Goal: Task Accomplishment & Management: Use online tool/utility

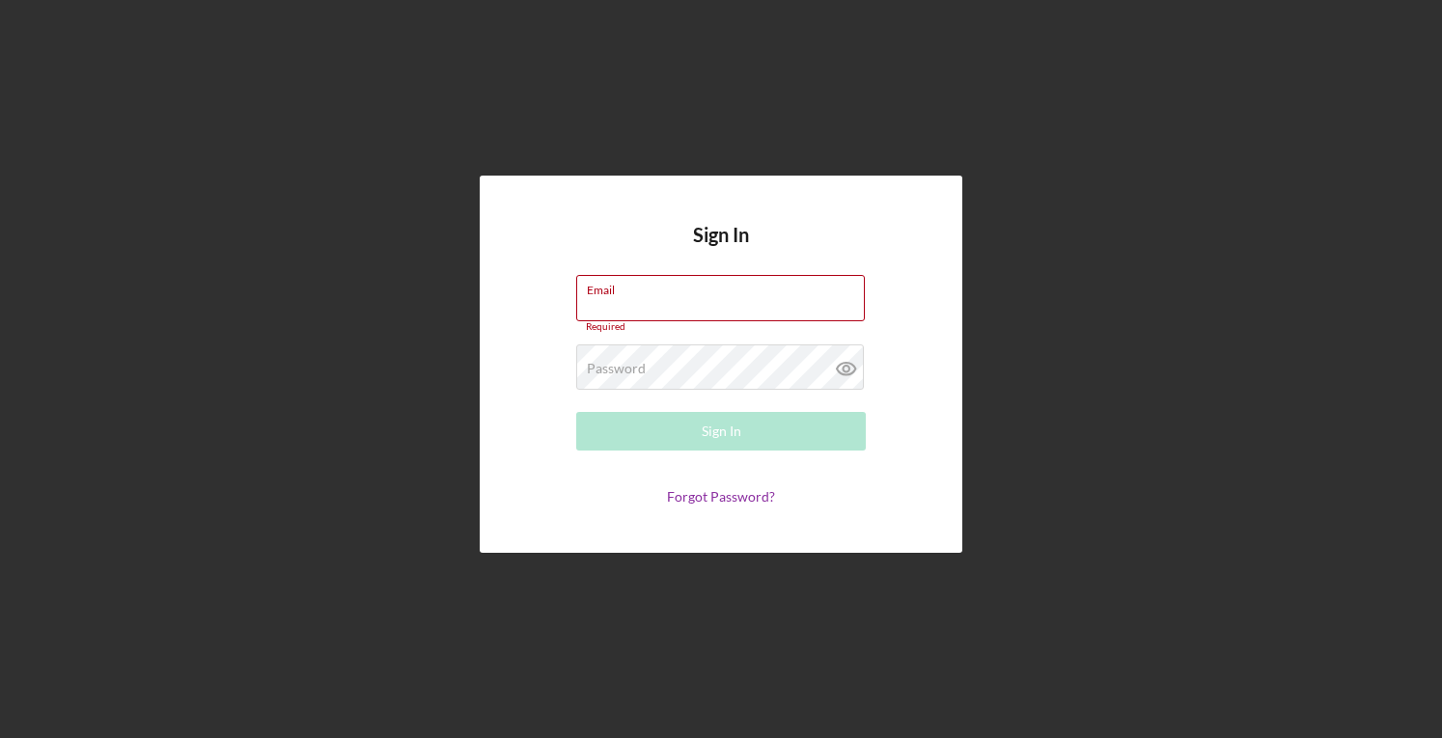
type input "[EMAIL_ADDRESS][DOMAIN_NAME]"
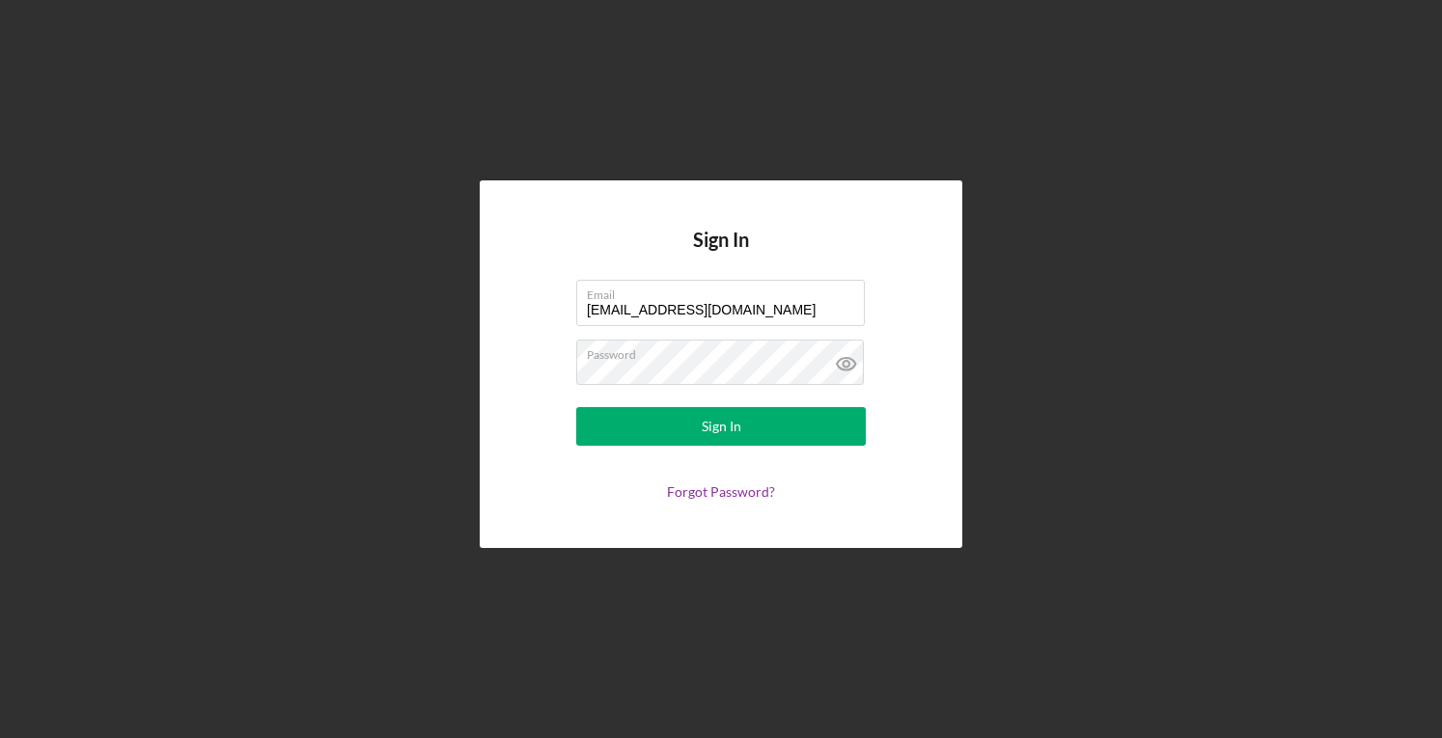
click at [743, 419] on button "Sign In" at bounding box center [721, 426] width 290 height 39
